Goal: Task Accomplishment & Management: Manage account settings

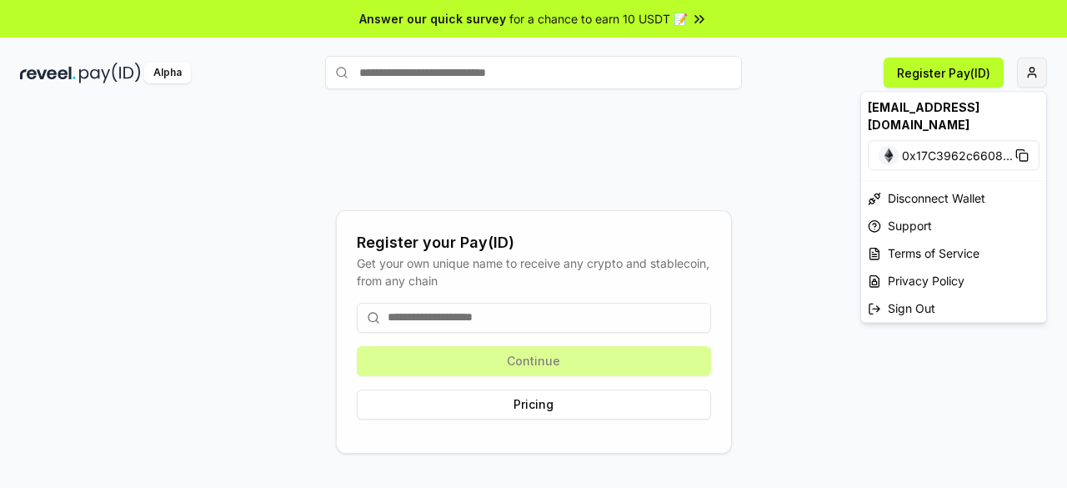
click at [1032, 78] on html "Answer our quick survey for a chance to earn 10 USDT 📝 Alpha Register Pay(ID) R…" at bounding box center [533, 244] width 1067 height 488
click at [550, 319] on html "Answer our quick survey for a chance to earn 10 USDT 📝 Alpha Register Pay(ID) R…" at bounding box center [533, 244] width 1067 height 488
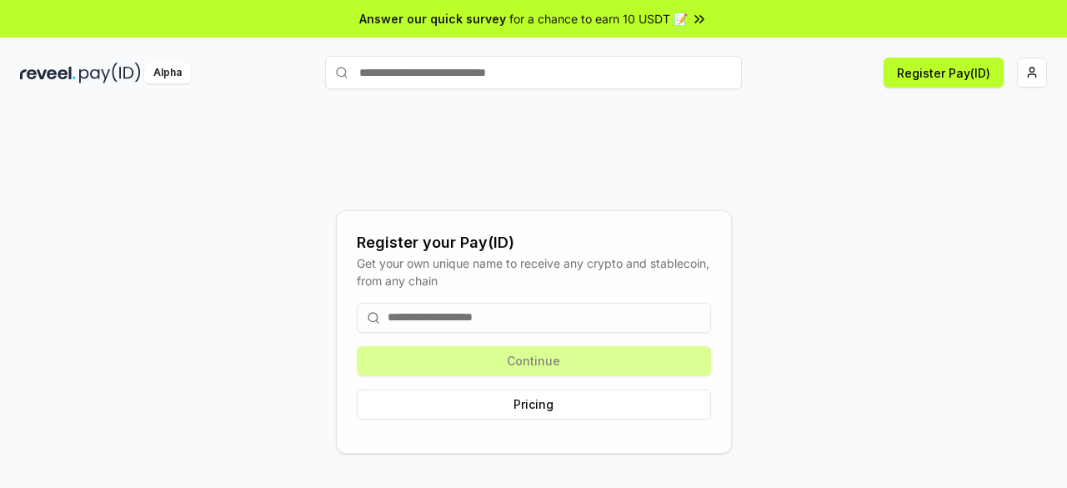
click at [529, 316] on input at bounding box center [534, 318] width 354 height 30
type input "*"
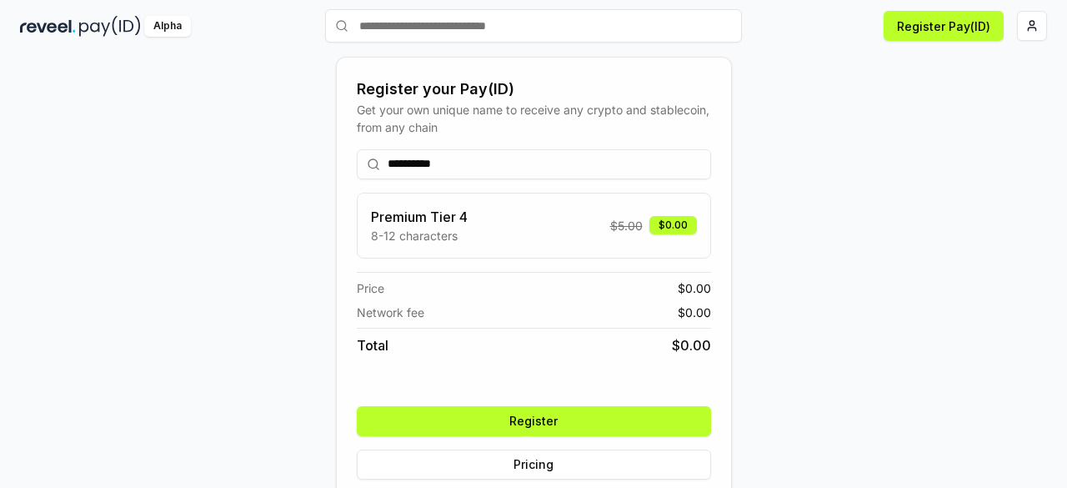
scroll to position [72, 0]
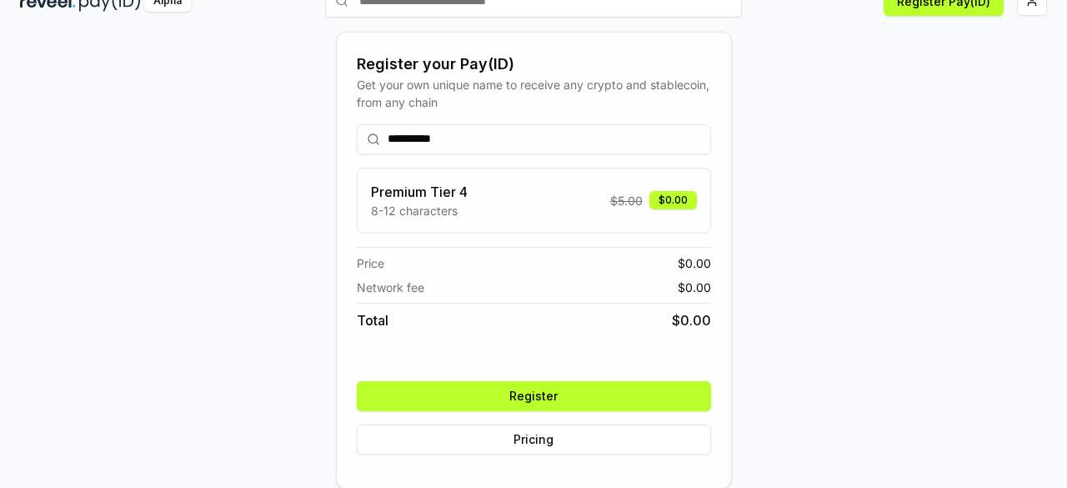
type input "**********"
click at [495, 390] on button "Register" at bounding box center [534, 396] width 354 height 30
click at [495, 390] on div "**********" at bounding box center [534, 289] width 354 height 357
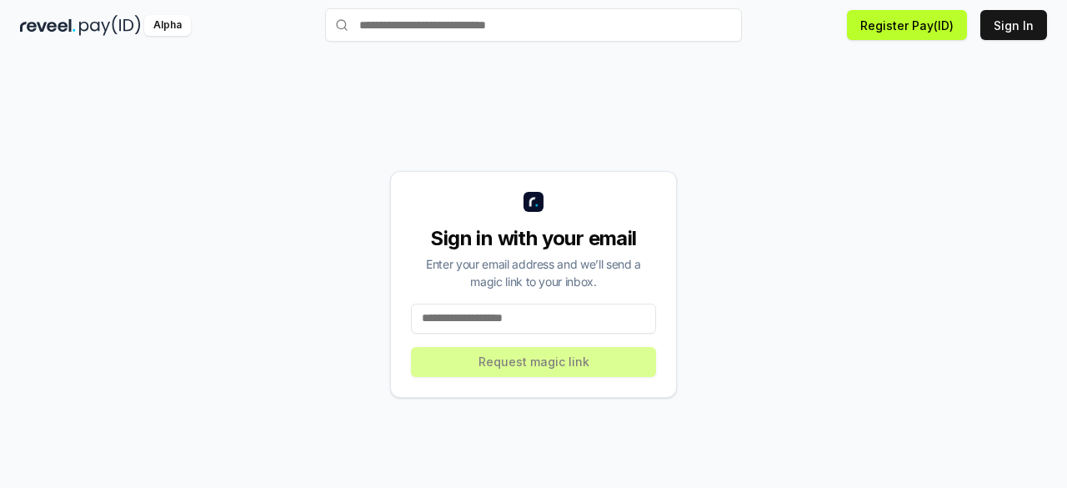
scroll to position [48, 0]
click at [549, 321] on input at bounding box center [533, 319] width 245 height 30
type input "**********"
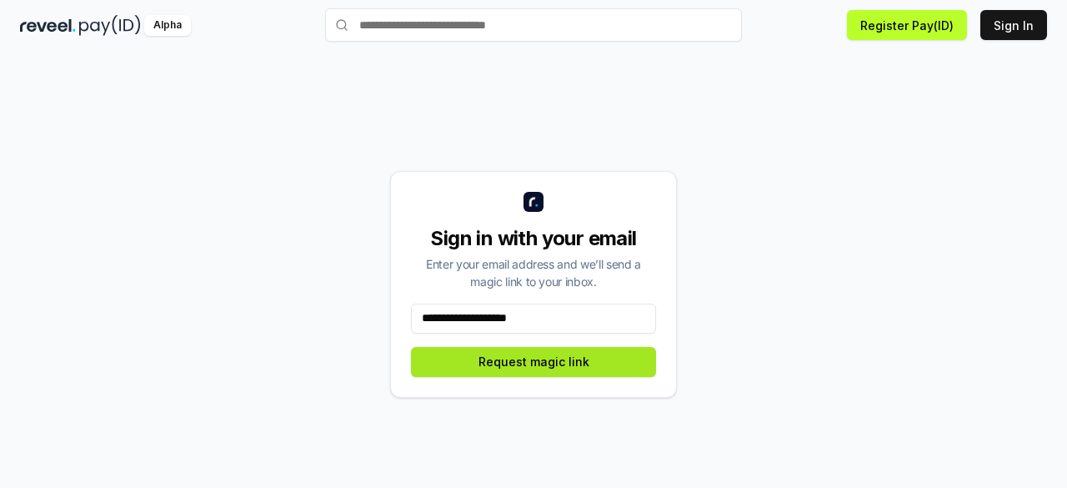
click at [525, 361] on button "Request magic link" at bounding box center [533, 362] width 245 height 30
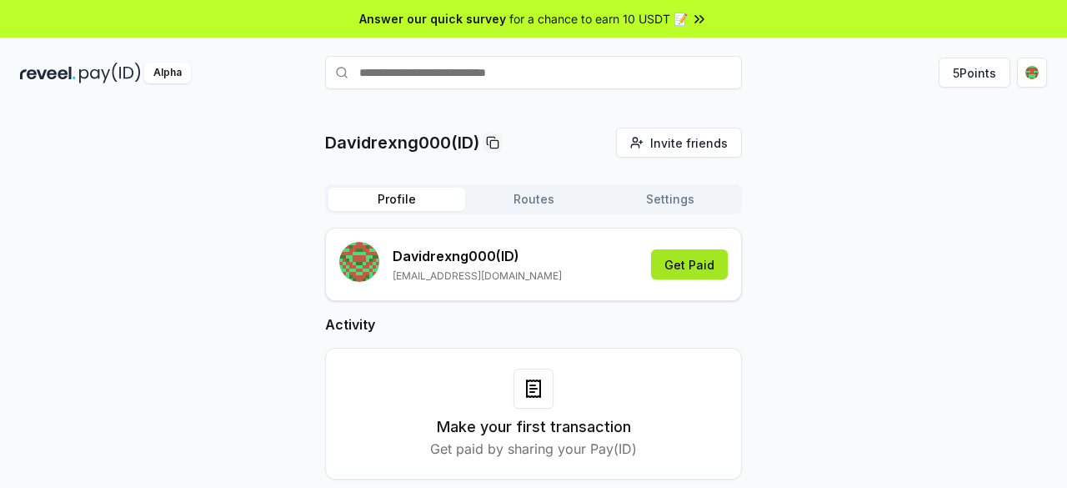
click at [697, 264] on button "Get Paid" at bounding box center [689, 264] width 77 height 30
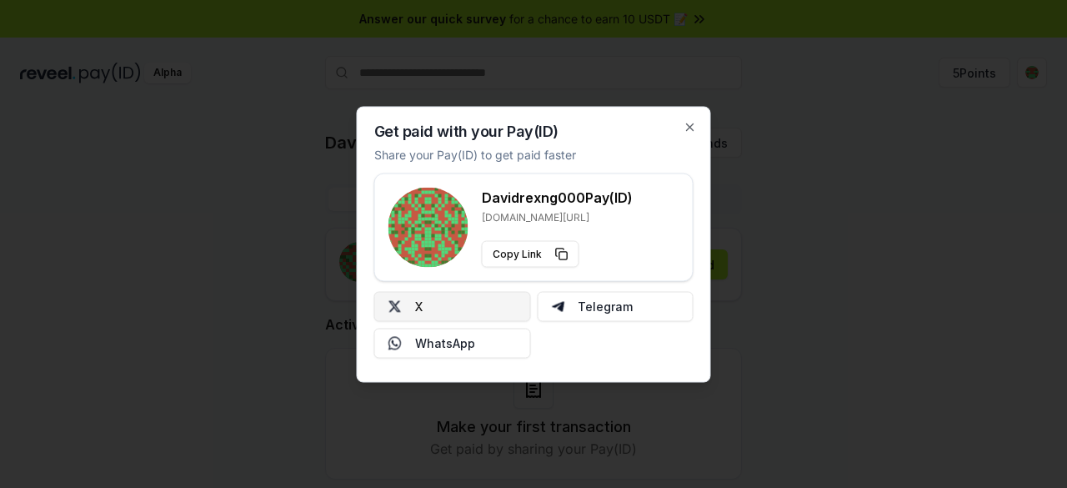
click at [450, 303] on button "X" at bounding box center [452, 306] width 157 height 30
click at [694, 128] on icon "button" at bounding box center [690, 126] width 13 height 13
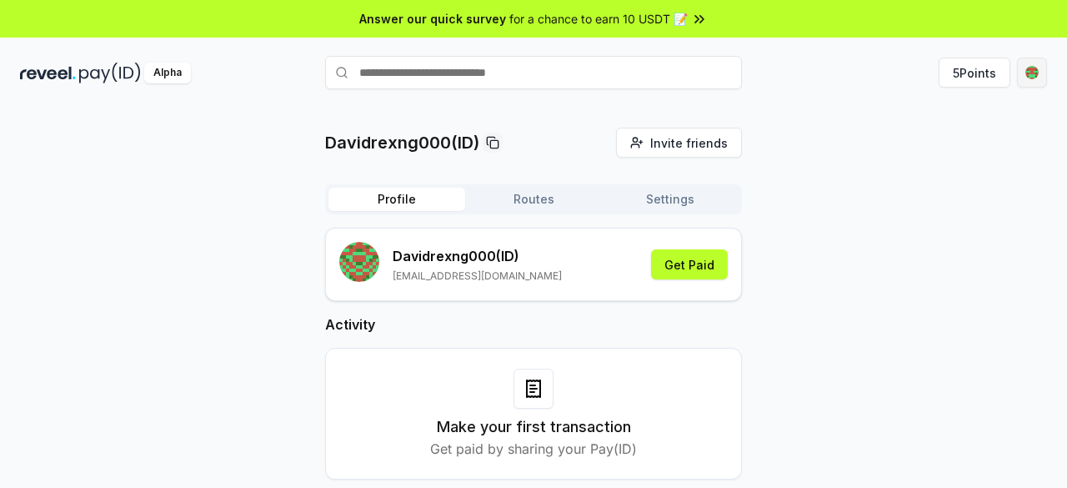
click at [1029, 62] on html "Answer our quick survey for a chance to earn 10 USDT 📝 Alpha 5 Points Davidrexn…" at bounding box center [533, 244] width 1067 height 488
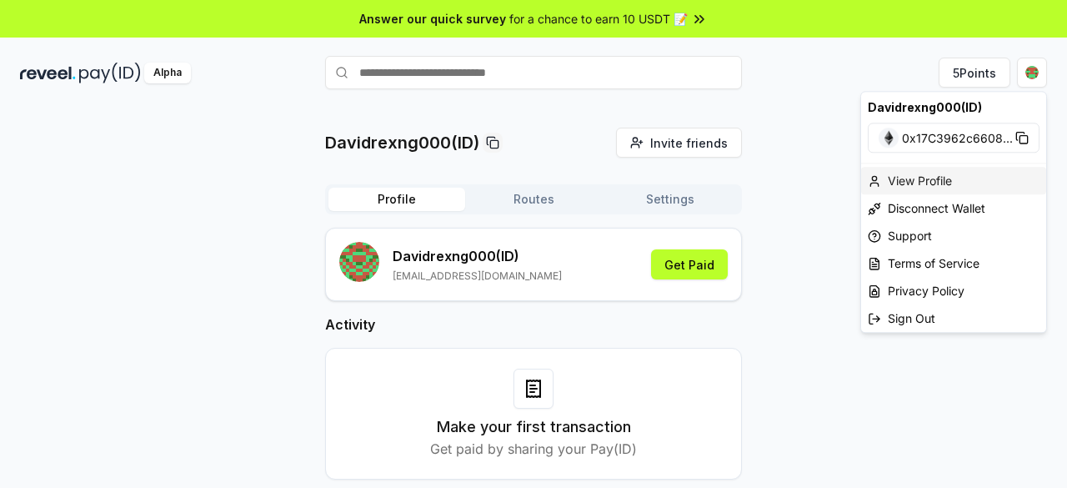
click at [906, 183] on div "View Profile" at bounding box center [953, 181] width 185 height 28
